Goal: Task Accomplishment & Management: Manage account settings

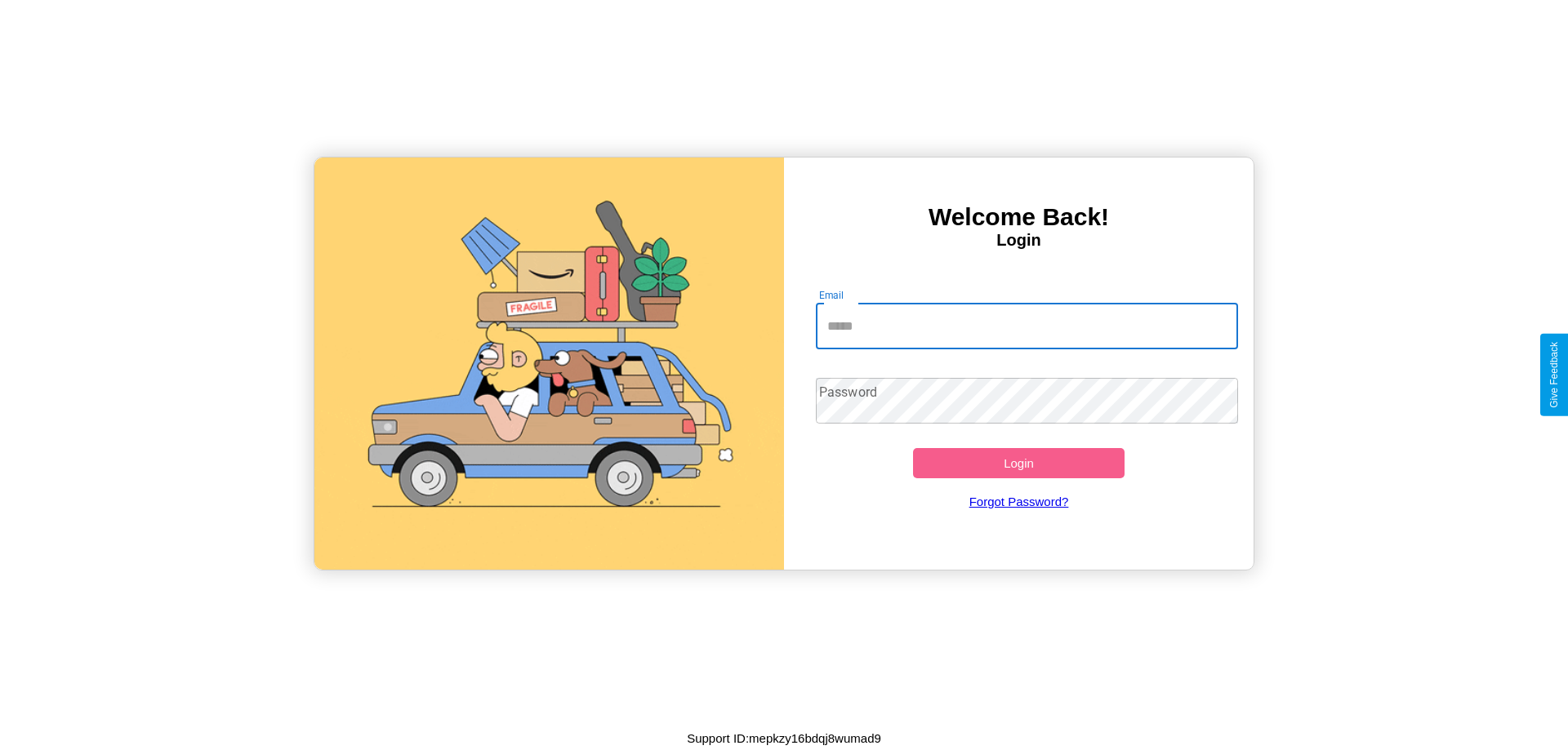
click at [1027, 326] on input "Email" at bounding box center [1027, 327] width 423 height 46
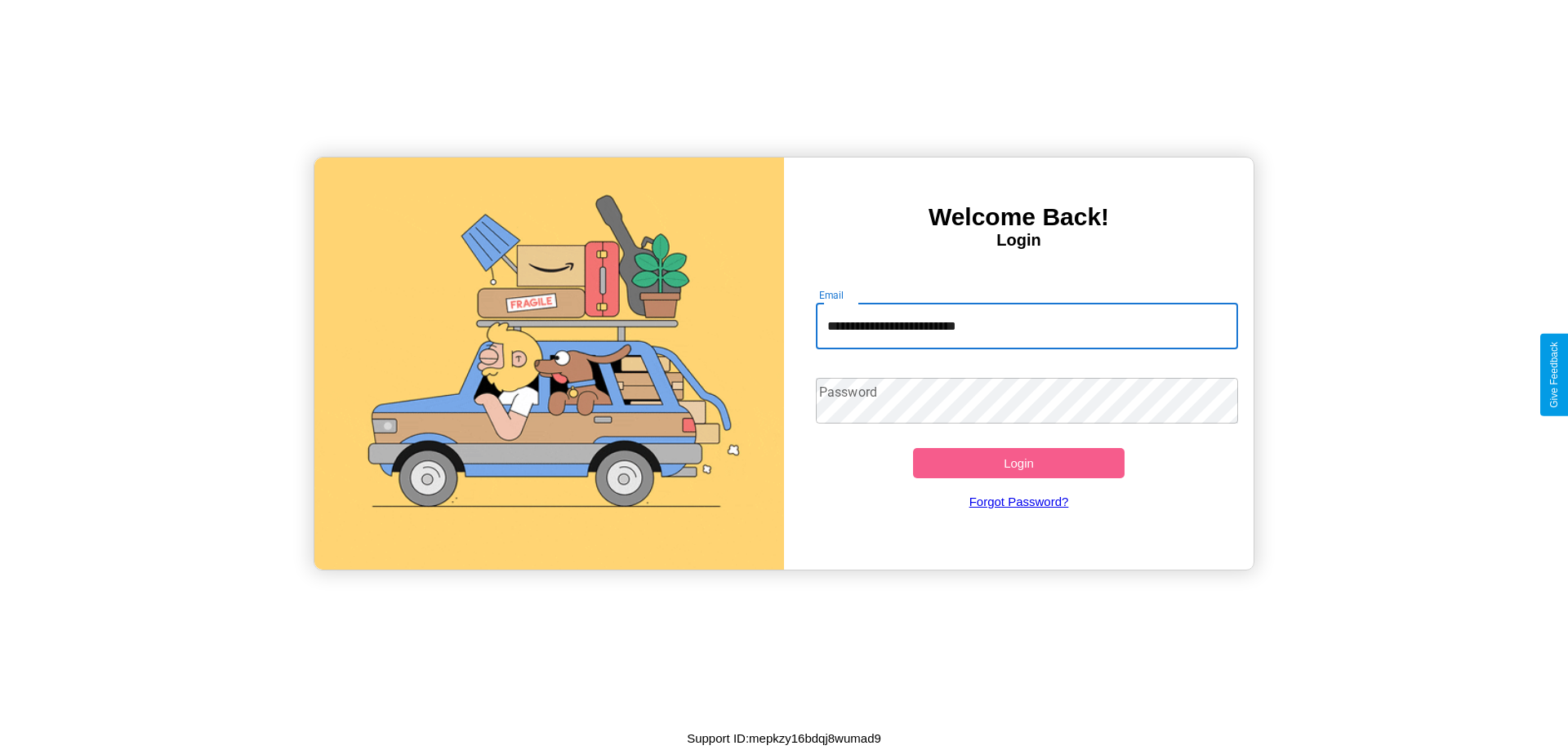
type input "**********"
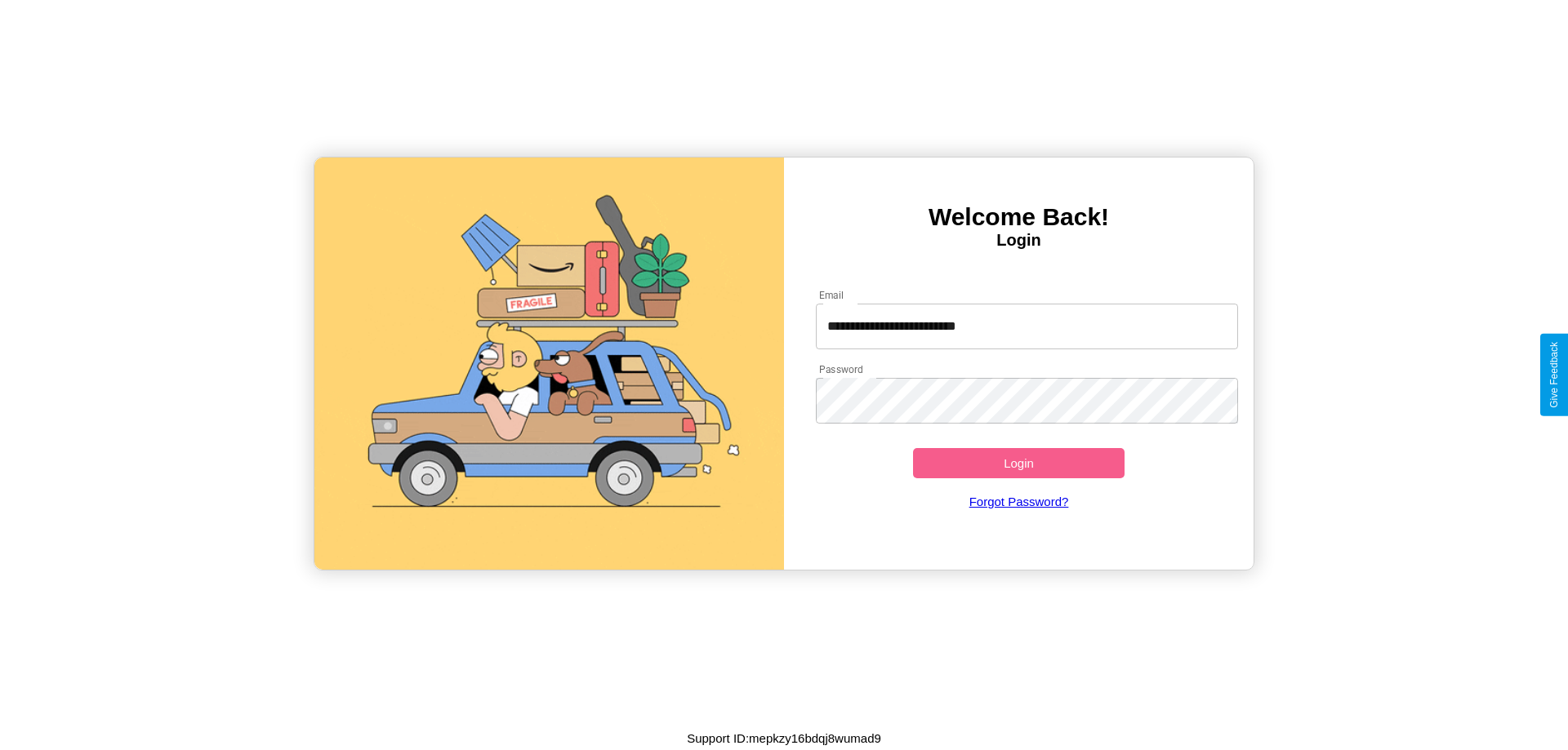
click at [1018, 463] on button "Login" at bounding box center [1018, 464] width 211 height 30
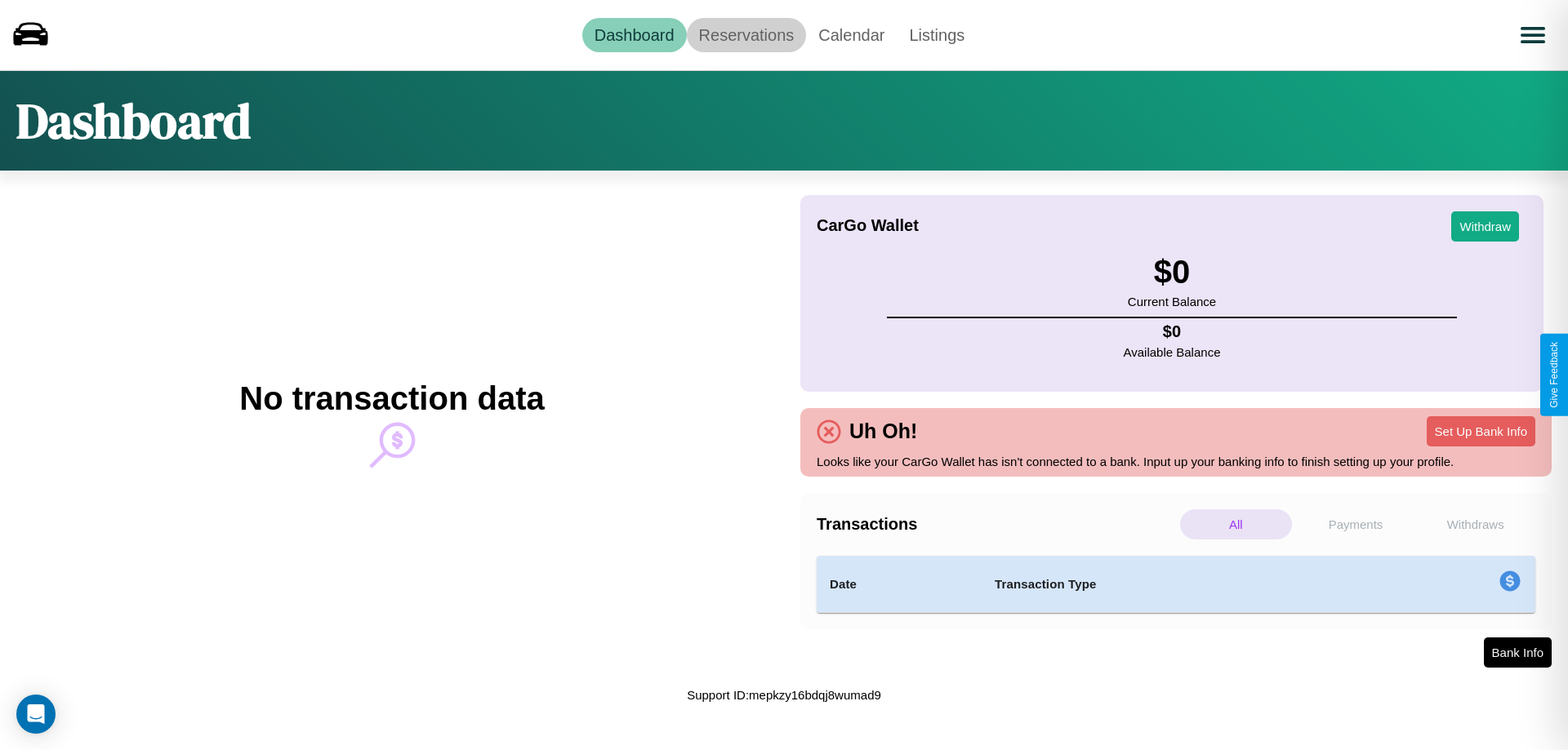
click at [745, 34] on link "Reservations" at bounding box center [747, 35] width 120 height 34
